Goal: Task Accomplishment & Management: Complete application form

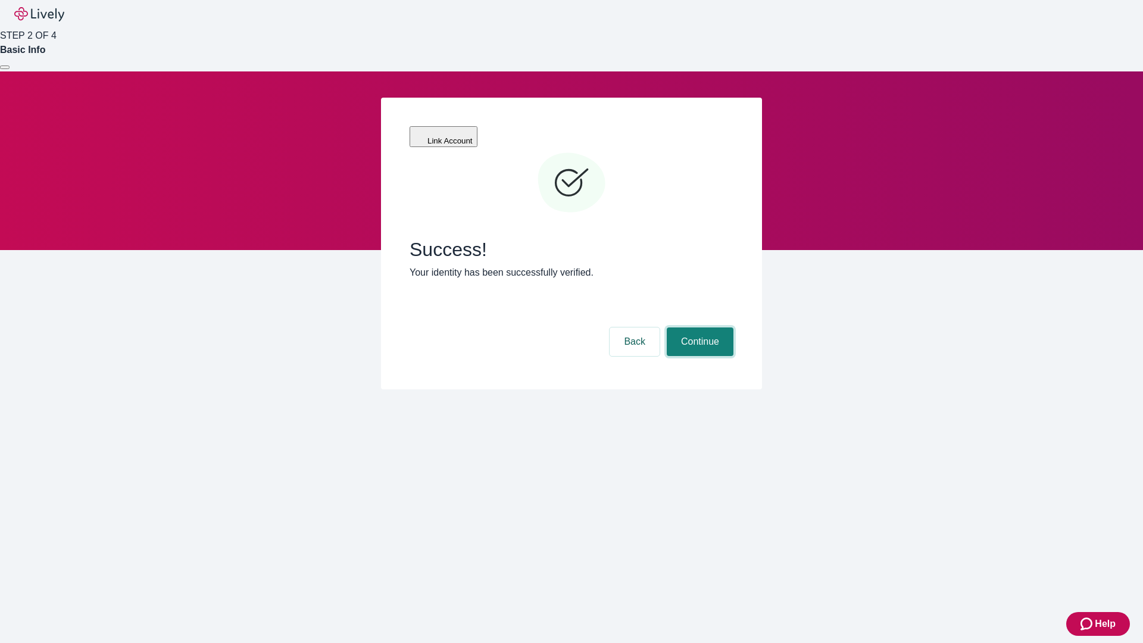
click at [698, 327] on button "Continue" at bounding box center [700, 341] width 67 height 29
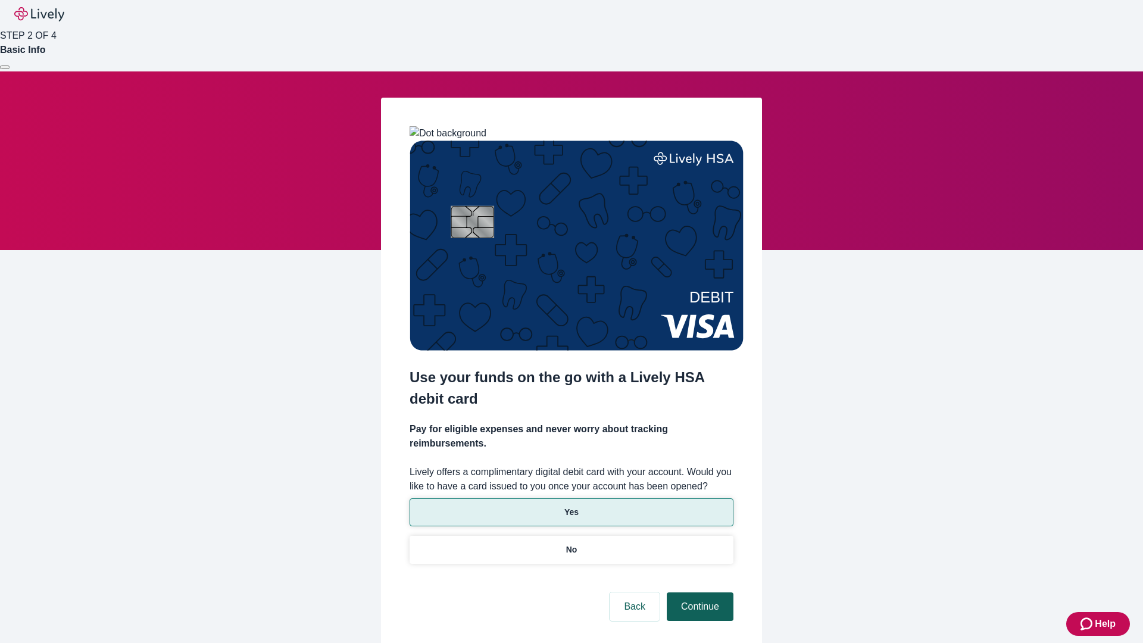
click at [571, 543] on p "No" at bounding box center [571, 549] width 11 height 12
click at [698, 592] on button "Continue" at bounding box center [700, 606] width 67 height 29
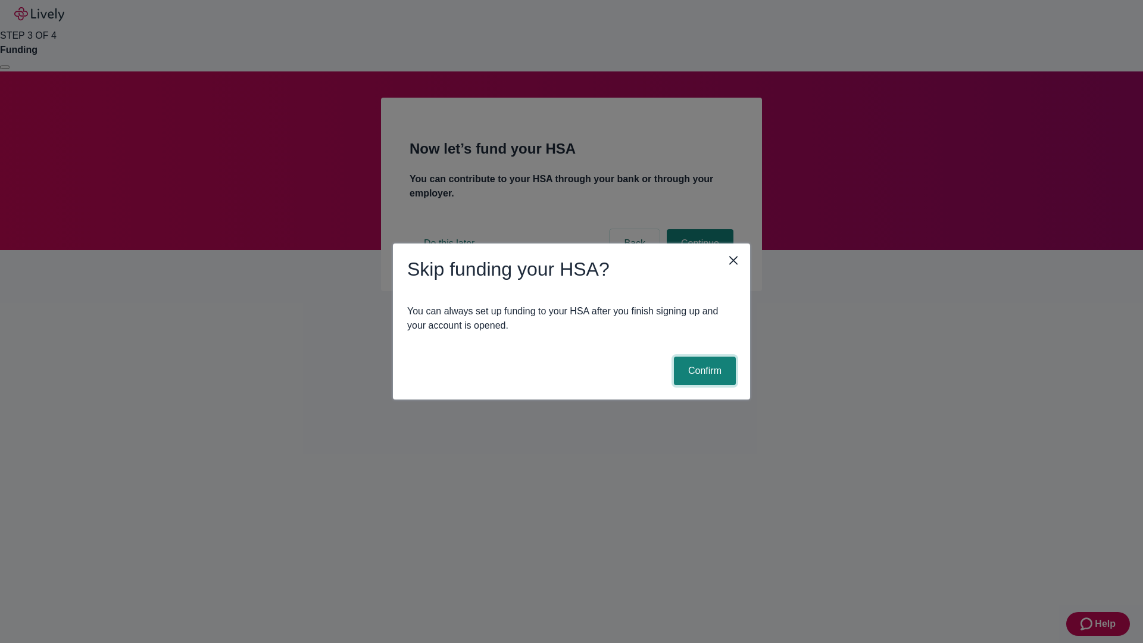
click at [703, 371] on button "Confirm" at bounding box center [705, 371] width 62 height 29
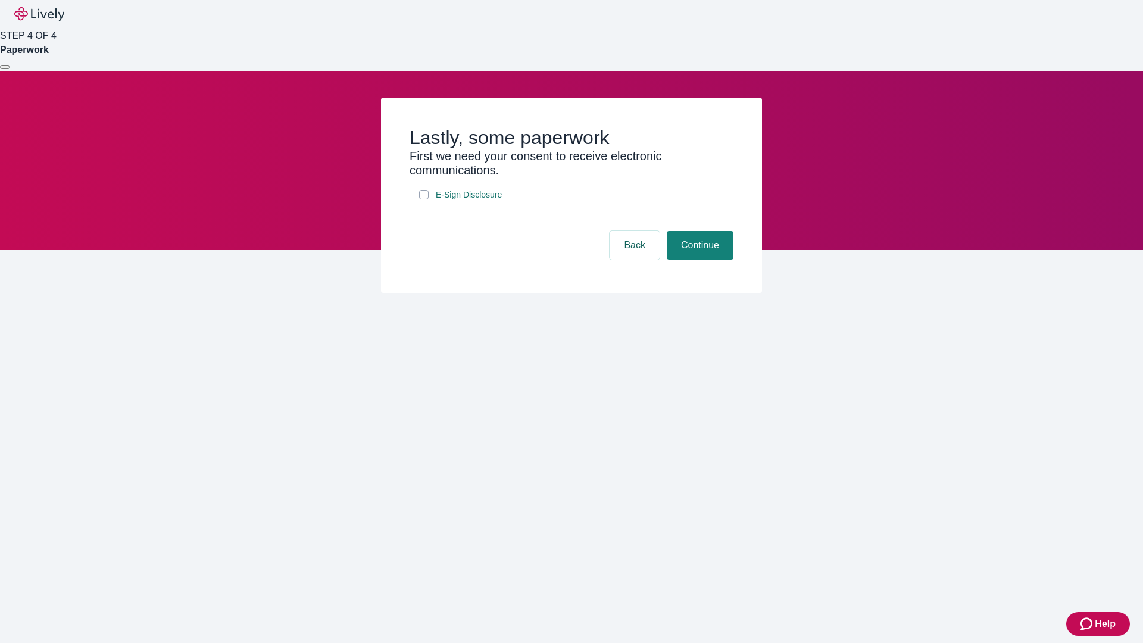
click at [424, 199] on input "E-Sign Disclosure" at bounding box center [424, 195] width 10 height 10
checkbox input "true"
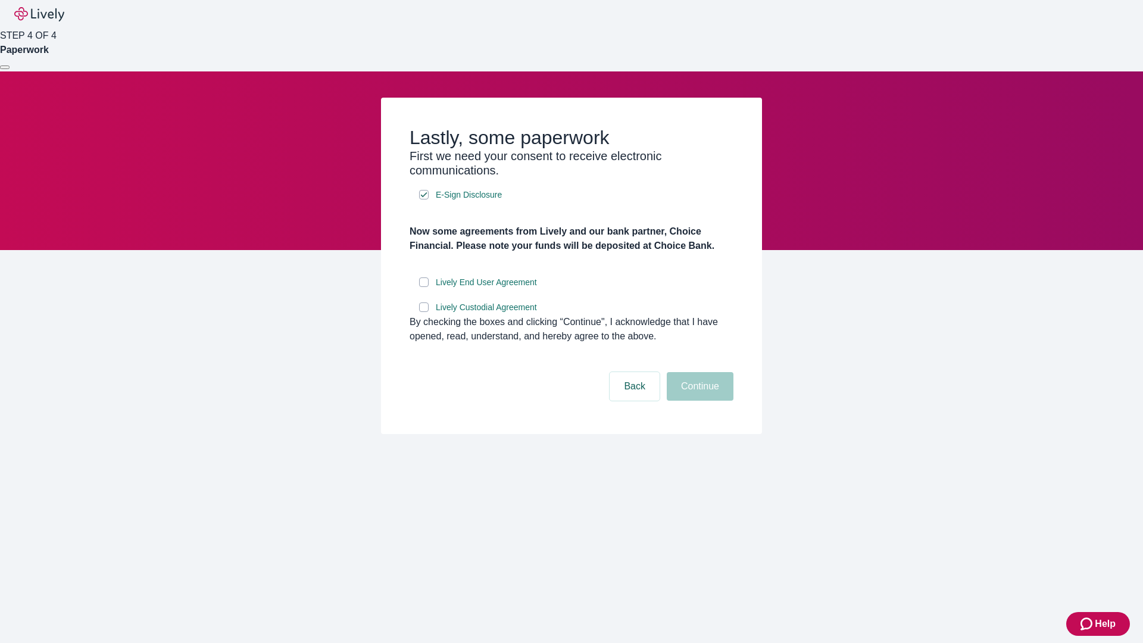
click at [424, 287] on input "Lively End User Agreement" at bounding box center [424, 282] width 10 height 10
checkbox input "true"
click at [424, 312] on input "Lively Custodial Agreement" at bounding box center [424, 307] width 10 height 10
checkbox input "true"
click at [698, 401] on button "Continue" at bounding box center [700, 386] width 67 height 29
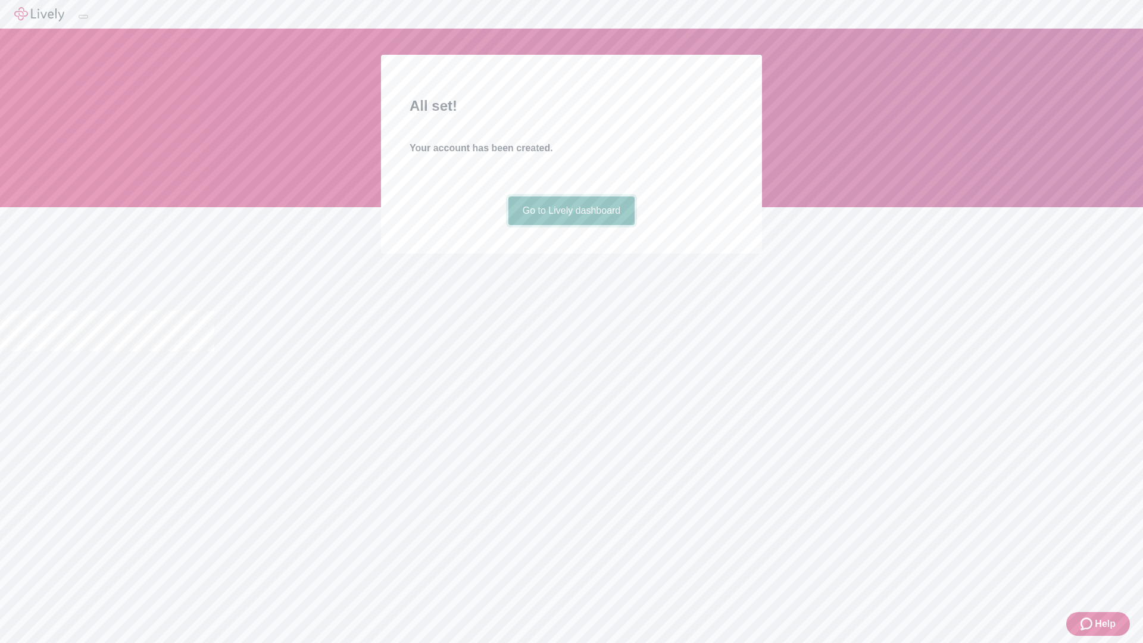
click at [571, 225] on link "Go to Lively dashboard" at bounding box center [571, 210] width 127 height 29
